Goal: Task Accomplishment & Management: Complete application form

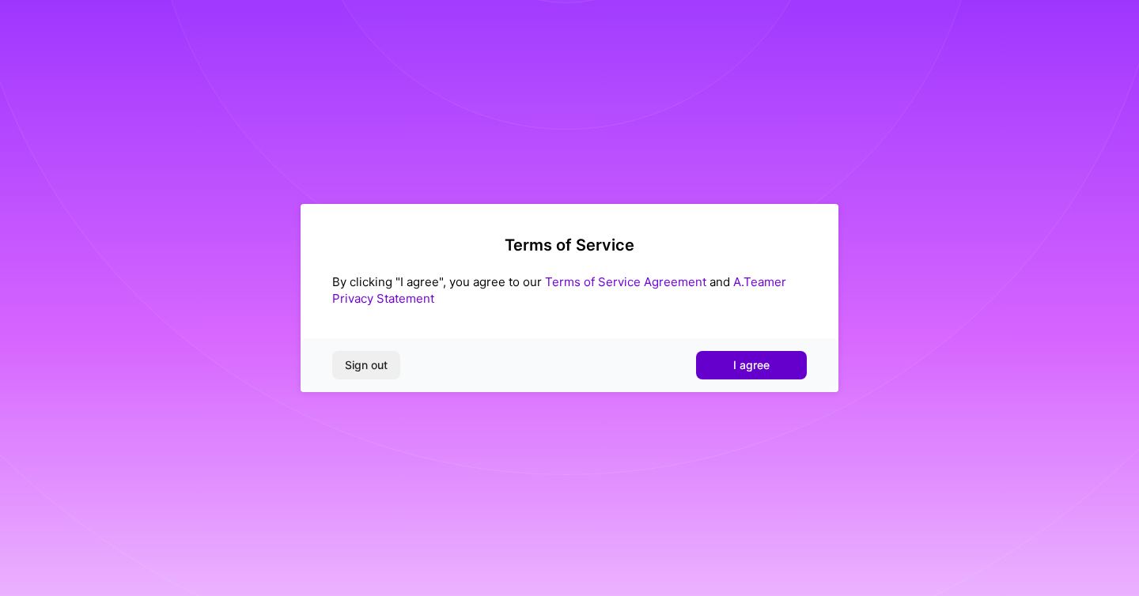
click at [742, 359] on span "I agree" at bounding box center [751, 366] width 36 height 16
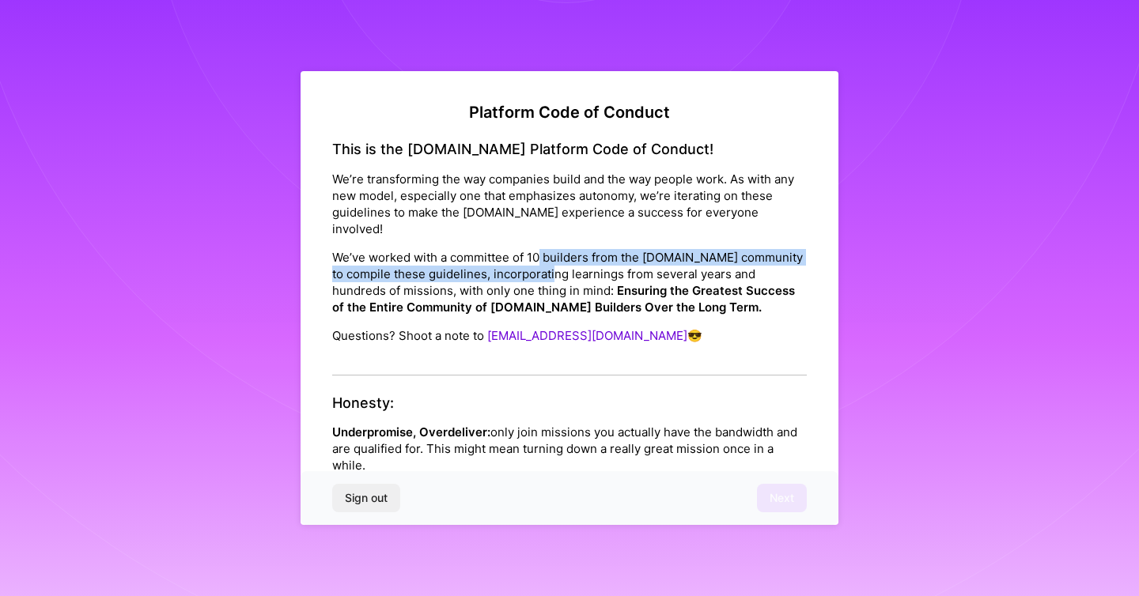
drag, startPoint x: 538, startPoint y: 240, endPoint x: 575, endPoint y: 263, distance: 43.7
click at [575, 263] on p "We’ve worked with a committee of 10 builders from the [DOMAIN_NAME] community t…" at bounding box center [569, 282] width 475 height 66
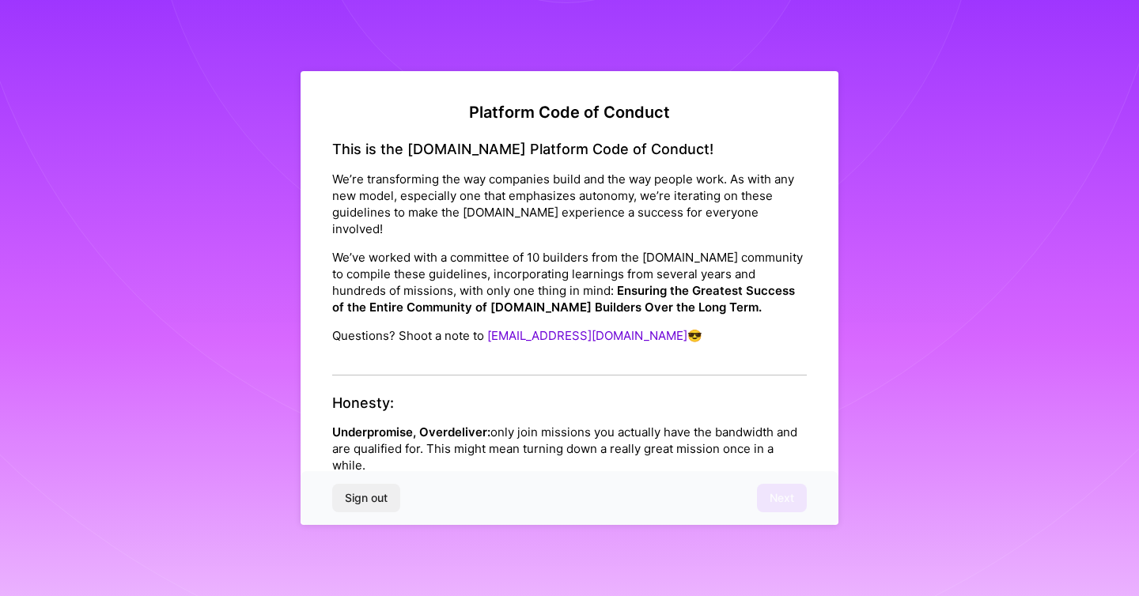
click at [795, 495] on div "Sign out Next" at bounding box center [570, 498] width 538 height 54
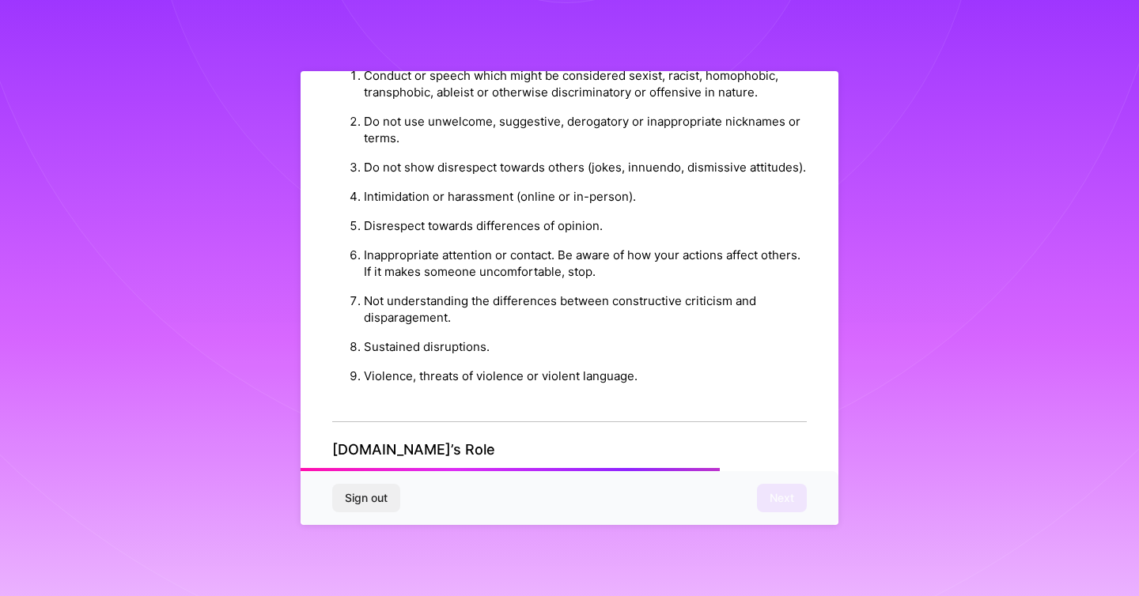
scroll to position [1722, 0]
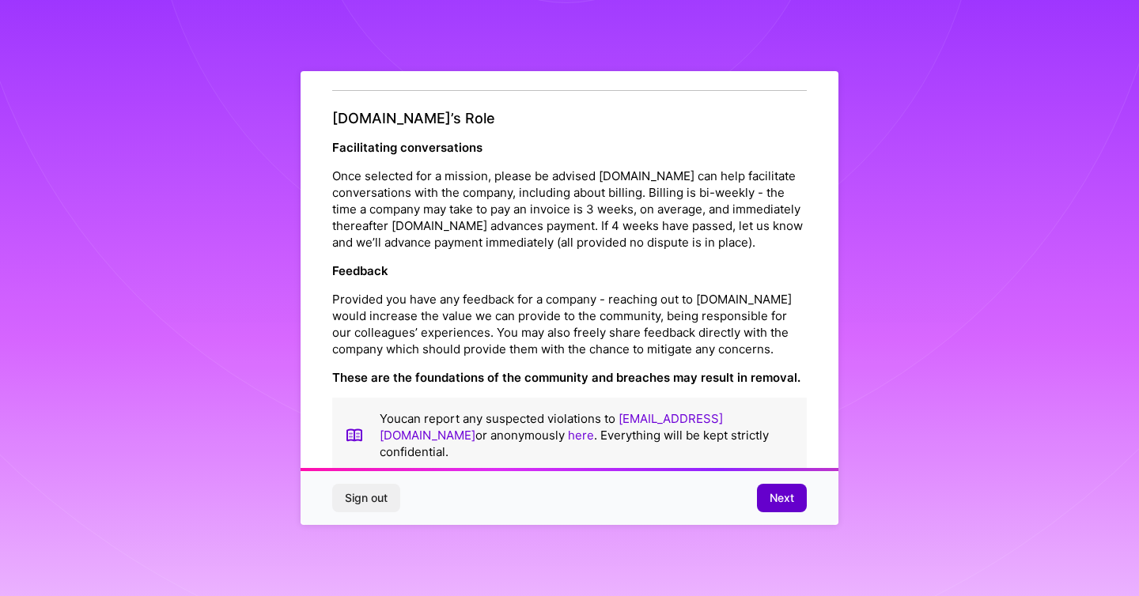
click at [759, 490] on button "Next" at bounding box center [782, 498] width 50 height 28
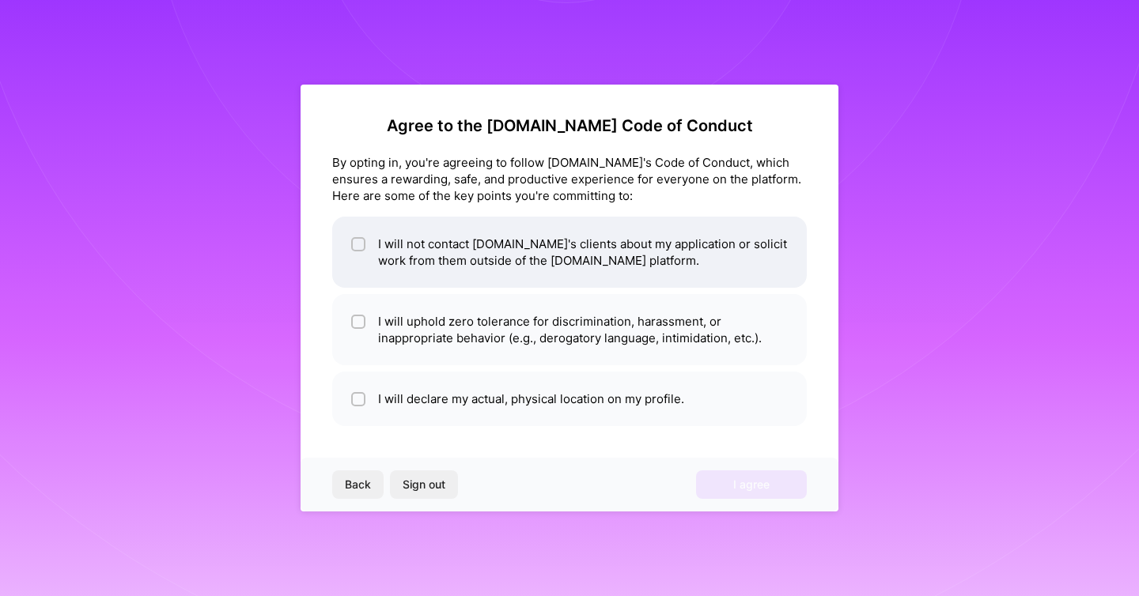
click at [366, 244] on li "I will not contact [DOMAIN_NAME]'s clients about my application or solicit work…" at bounding box center [569, 252] width 475 height 71
checkbox input "true"
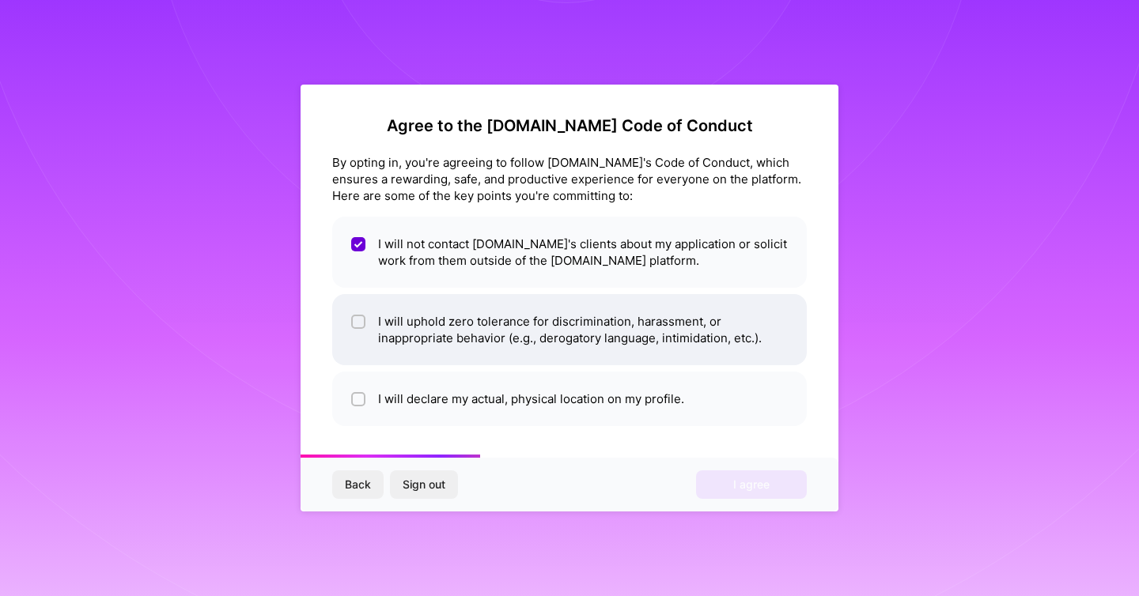
click at [358, 320] on input "checkbox" at bounding box center [359, 322] width 11 height 11
checkbox input "true"
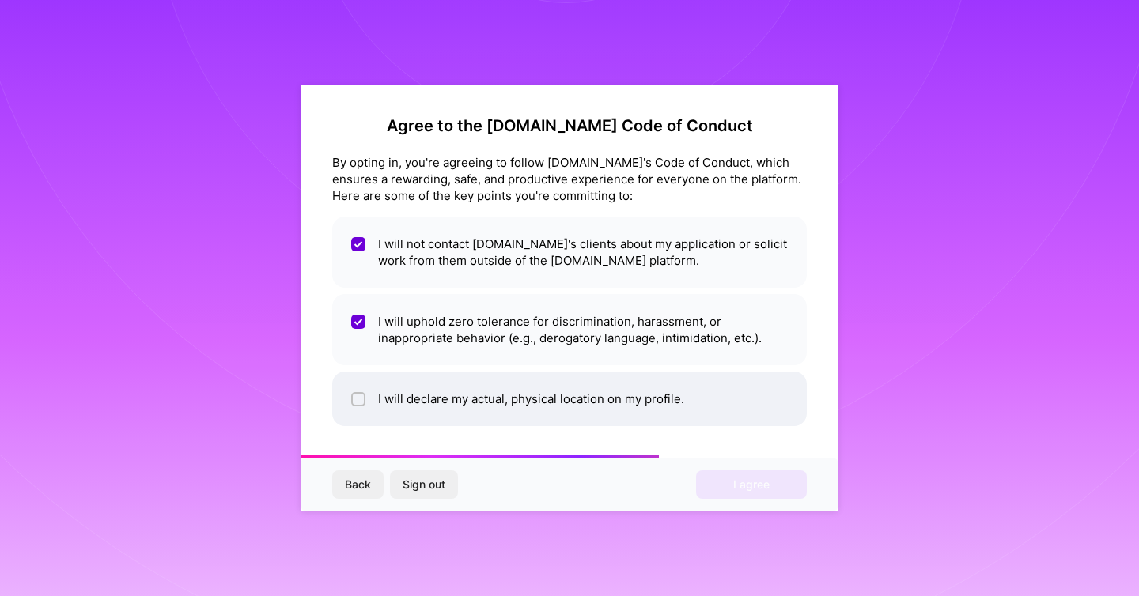
click at [358, 392] on div at bounding box center [358, 399] width 14 height 14
checkbox input "true"
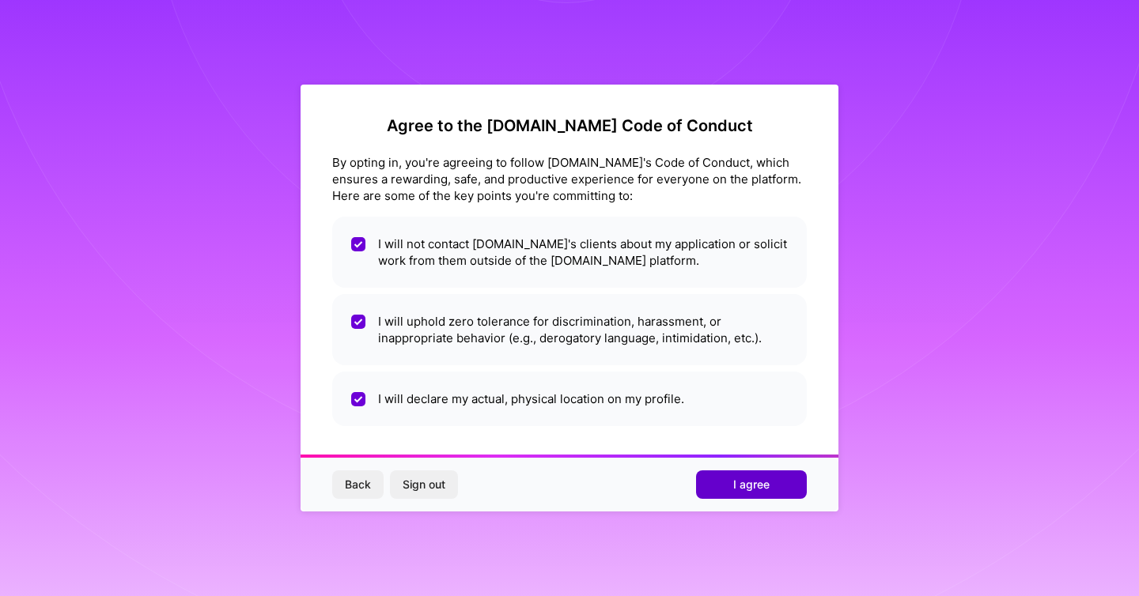
click at [736, 482] on span "I agree" at bounding box center [751, 485] width 36 height 16
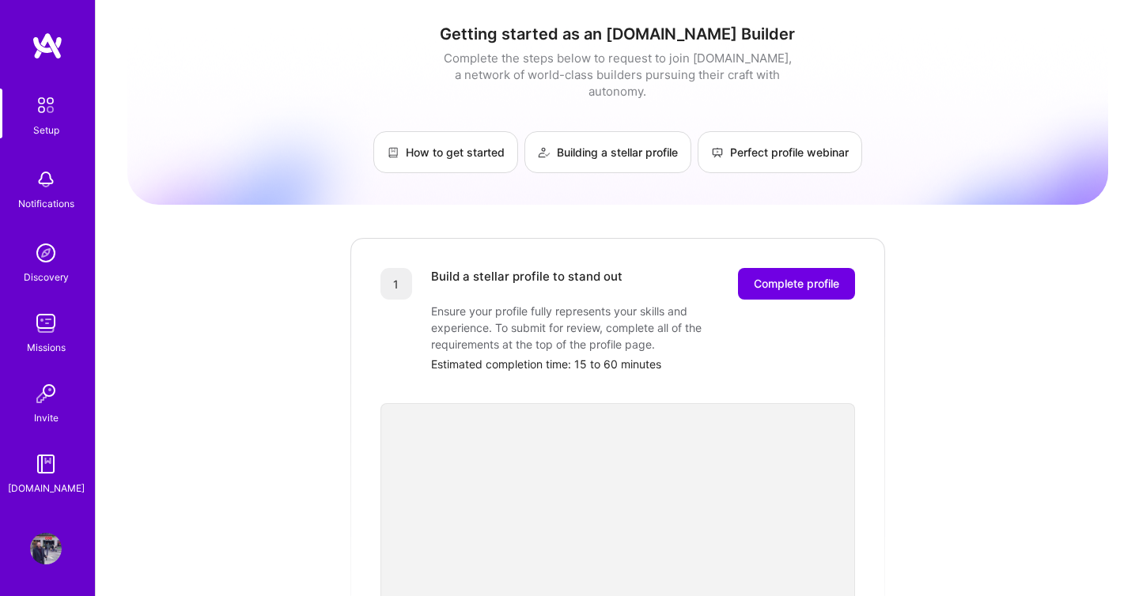
click at [51, 119] on img at bounding box center [45, 105] width 33 height 33
